Goal: Information Seeking & Learning: Learn about a topic

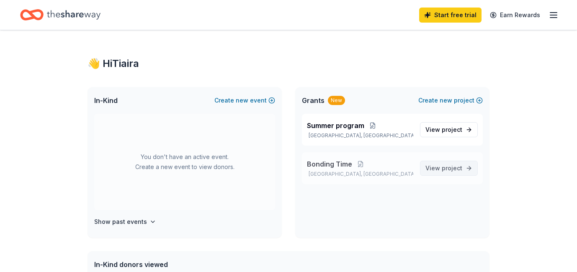
click at [459, 166] on span "project" at bounding box center [452, 168] width 21 height 7
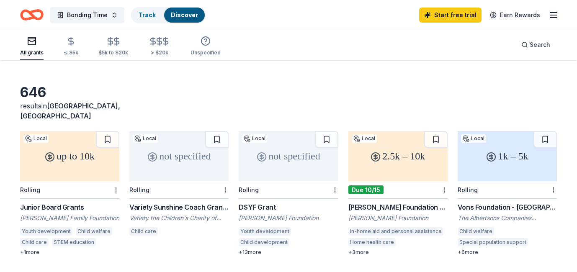
scroll to position [19, 0]
click at [157, 44] on icon "button" at bounding box center [159, 41] width 5 height 5
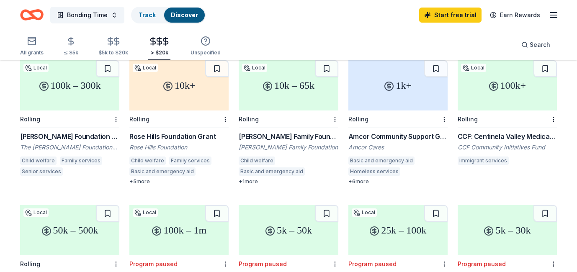
scroll to position [80, 0]
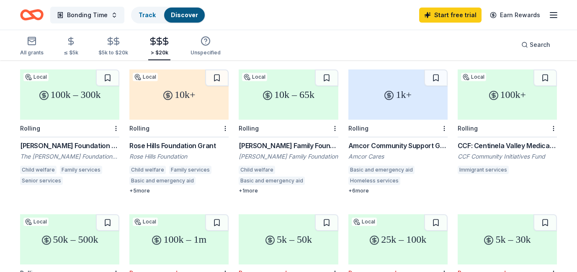
click at [285, 85] on div "10k – 65k" at bounding box center [288, 95] width 99 height 50
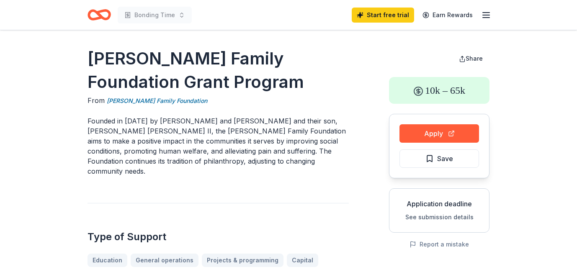
drag, startPoint x: 164, startPoint y: 81, endPoint x: 87, endPoint y: 57, distance: 80.4
click at [88, 57] on h1 "[PERSON_NAME] Family Foundation Grant Program" at bounding box center [218, 70] width 261 height 47
drag, startPoint x: 87, startPoint y: 57, endPoint x: 143, endPoint y: 75, distance: 59.1
click at [143, 75] on h1 "[PERSON_NAME] Family Foundation Grant Program" at bounding box center [218, 70] width 261 height 47
drag, startPoint x: 162, startPoint y: 85, endPoint x: 85, endPoint y: 57, distance: 80.9
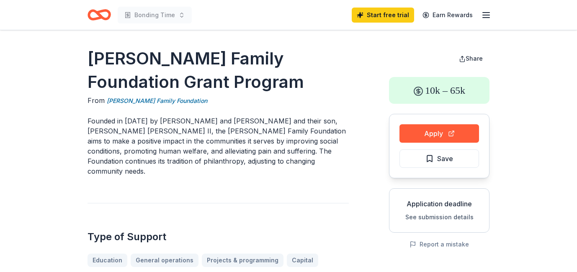
drag, startPoint x: 87, startPoint y: 57, endPoint x: 152, endPoint y: 79, distance: 68.7
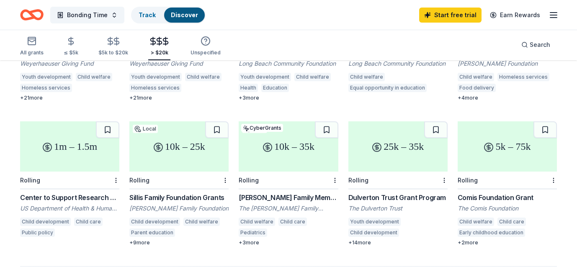
scroll to position [462, 0]
click at [399, 146] on div "25k – 35k" at bounding box center [397, 147] width 99 height 50
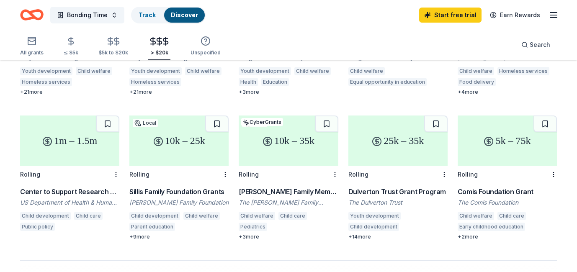
scroll to position [469, 0]
